Goal: Transaction & Acquisition: Purchase product/service

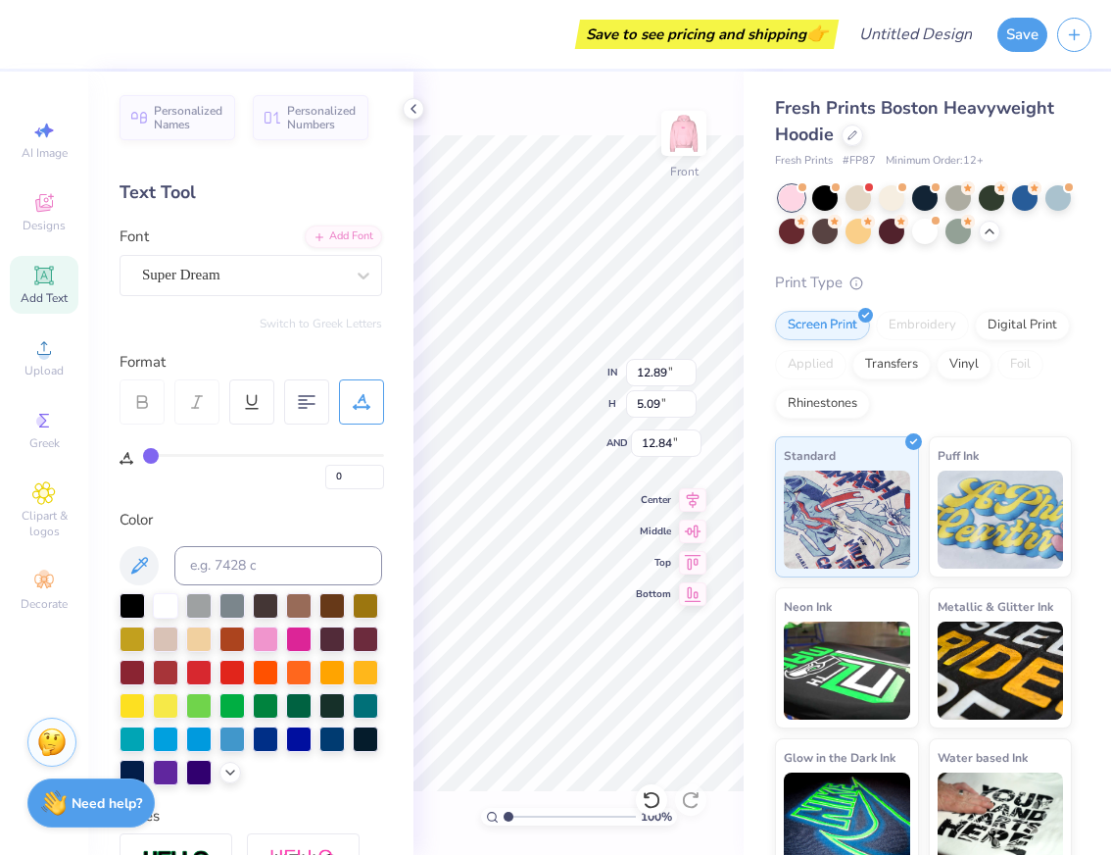
scroll to position [349, 0]
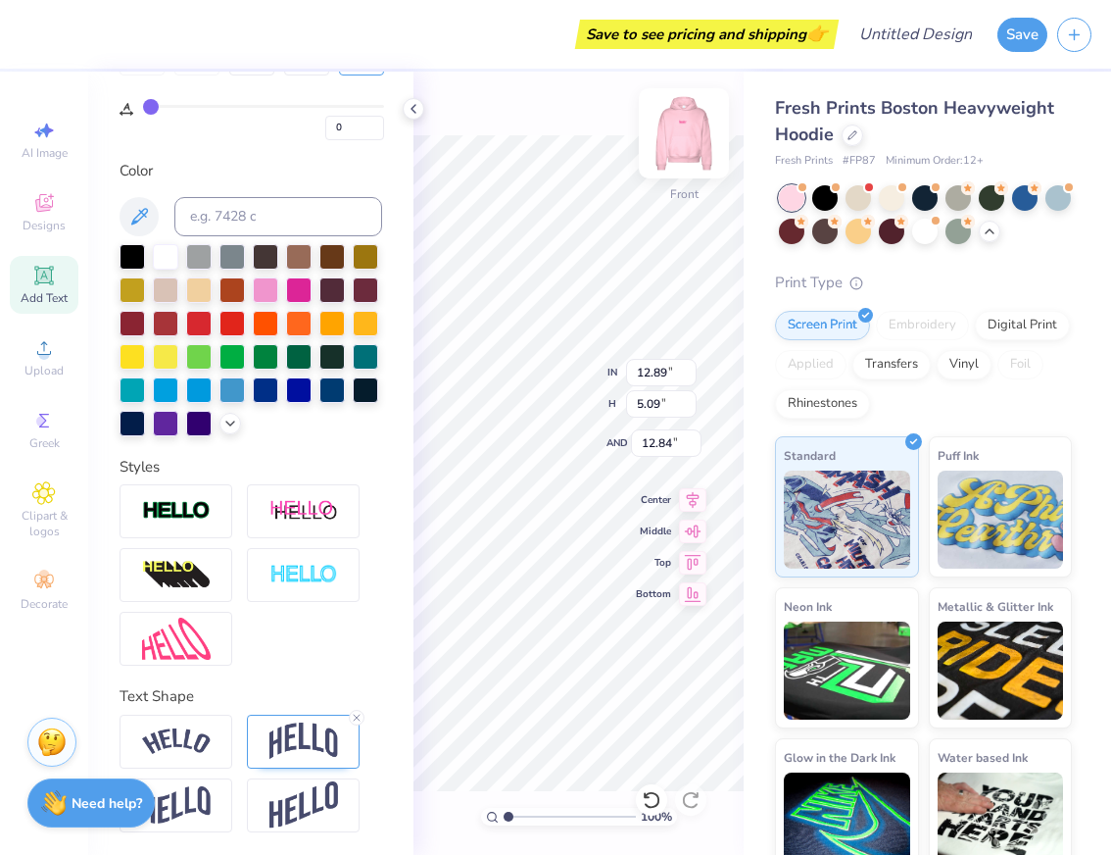
click at [683, 136] on img at bounding box center [684, 133] width 78 height 78
click at [412, 104] on icon at bounding box center [414, 109] width 16 height 16
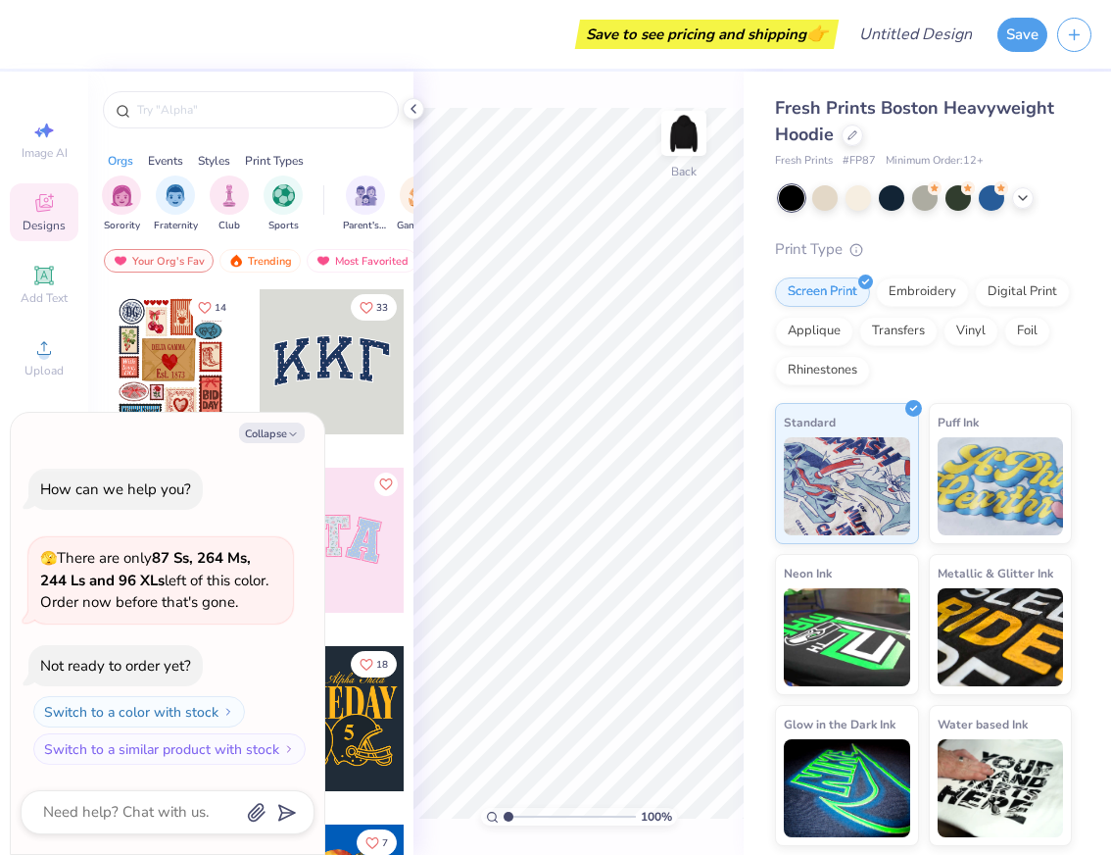
type textarea "x"
click at [516, 43] on div "Save to see pricing and shipping 👉" at bounding box center [431, 34] width 805 height 69
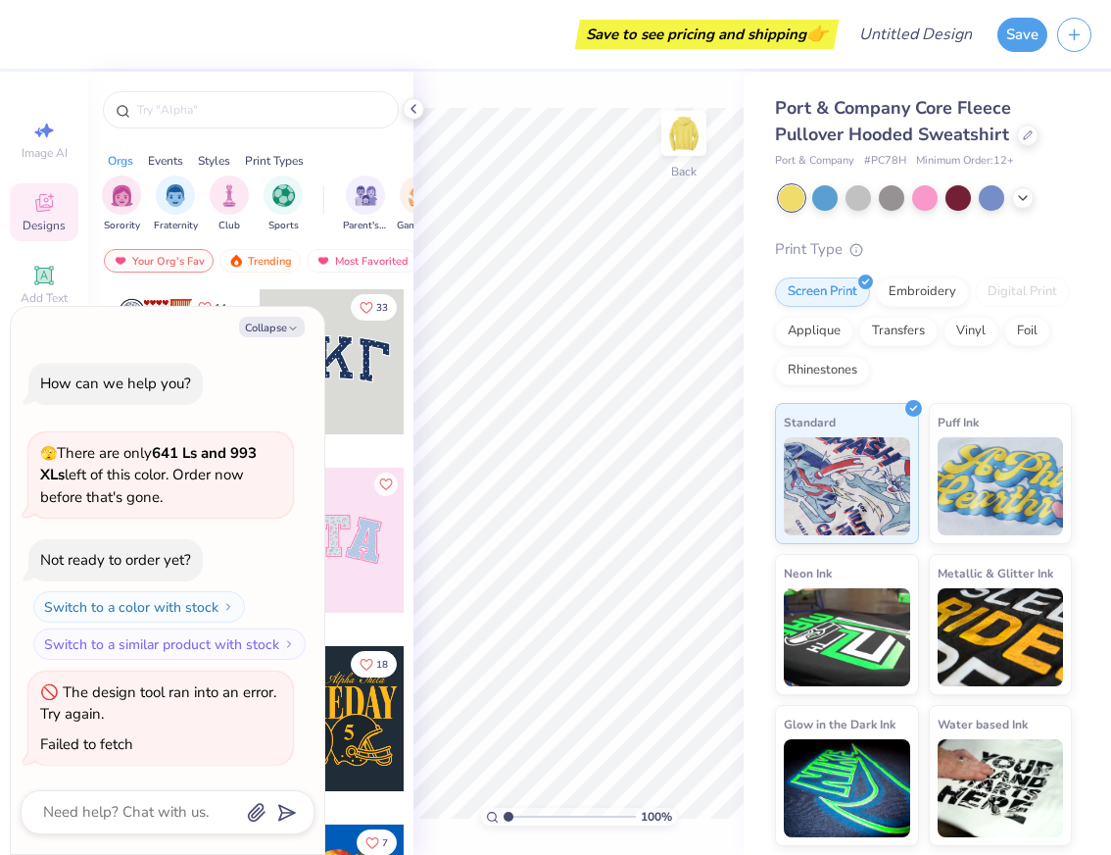
type textarea "x"
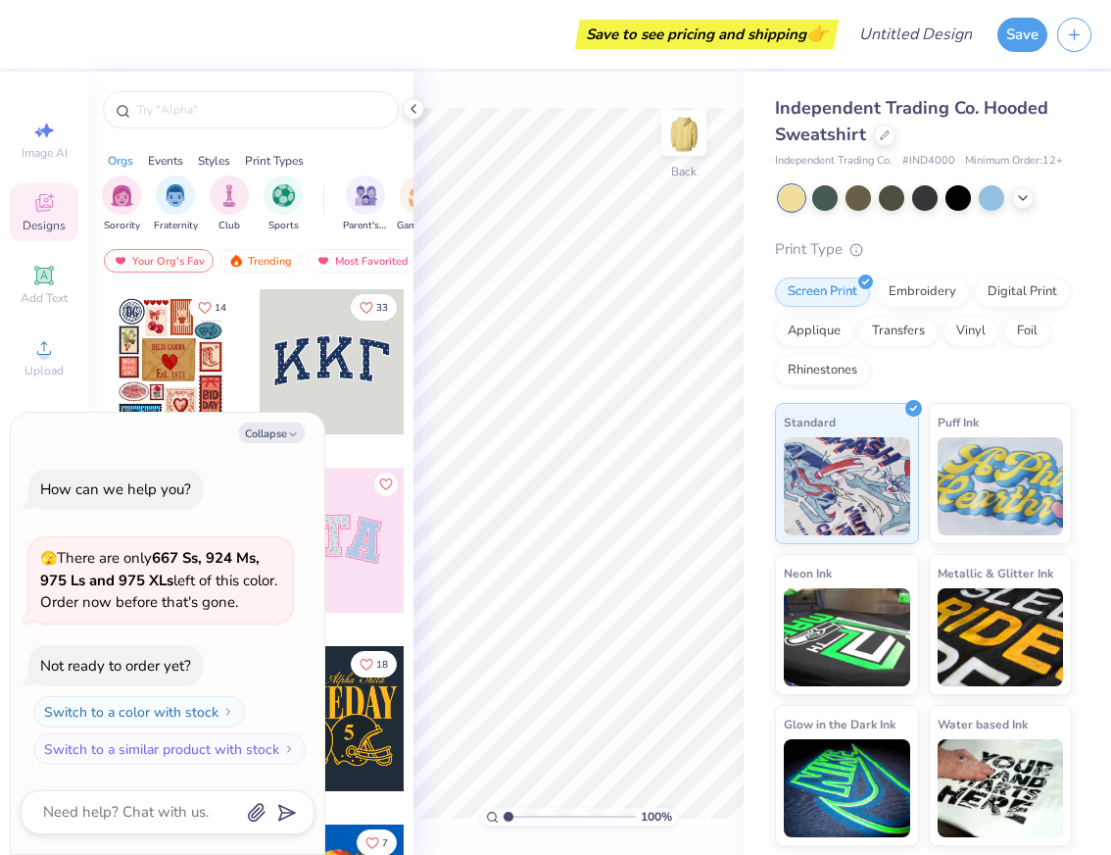
type textarea "x"
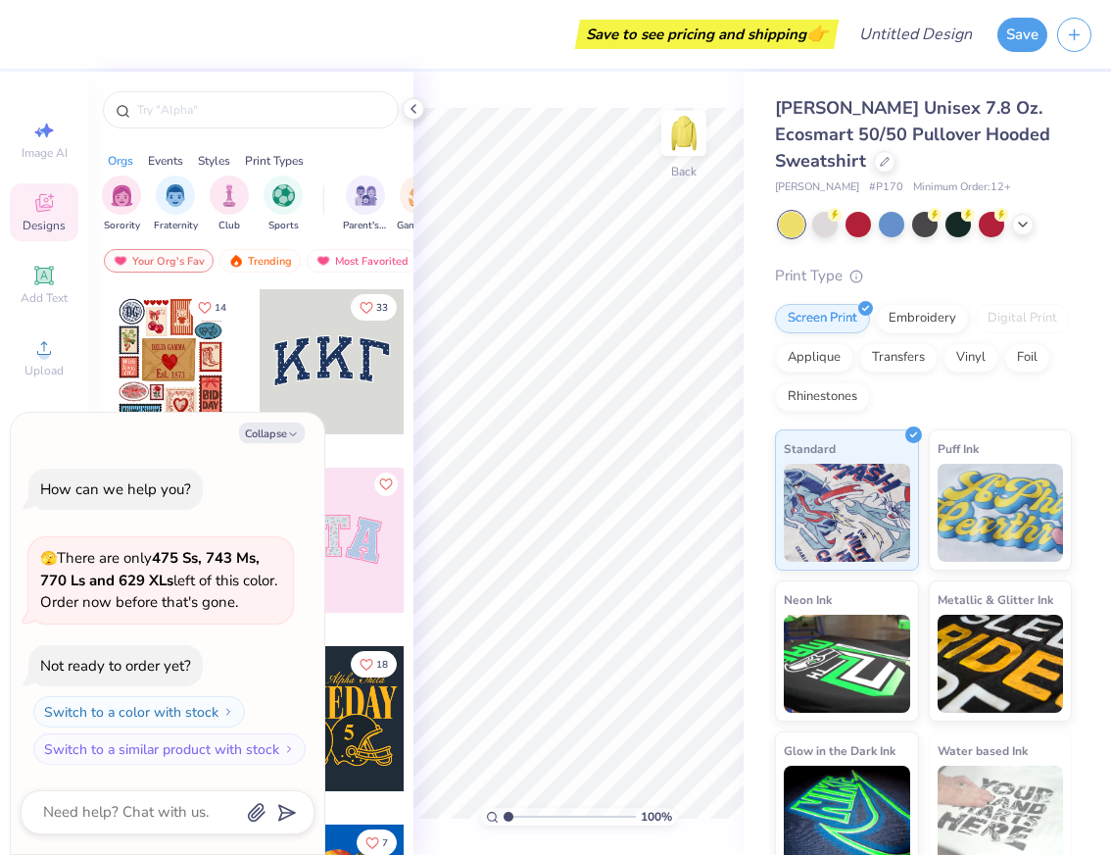
type textarea "x"
